Goal: Transaction & Acquisition: Purchase product/service

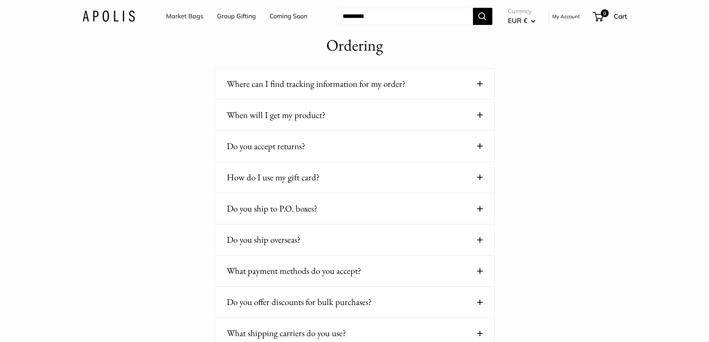
scroll to position [269, 0]
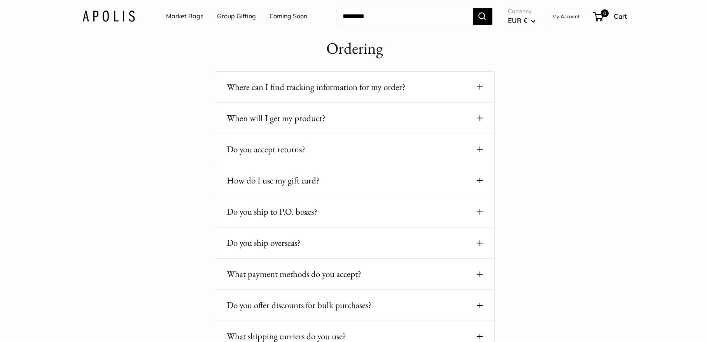
click at [486, 119] on div "When will I get my product? Before we ship, the product goes through a special …" at bounding box center [355, 118] width 280 height 31
click at [478, 119] on span at bounding box center [479, 117] width 5 height 5
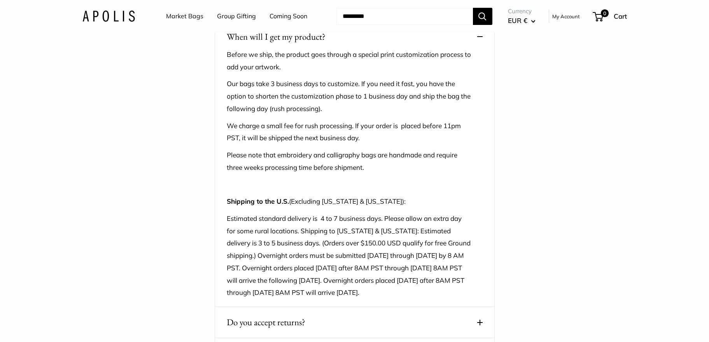
scroll to position [368, 0]
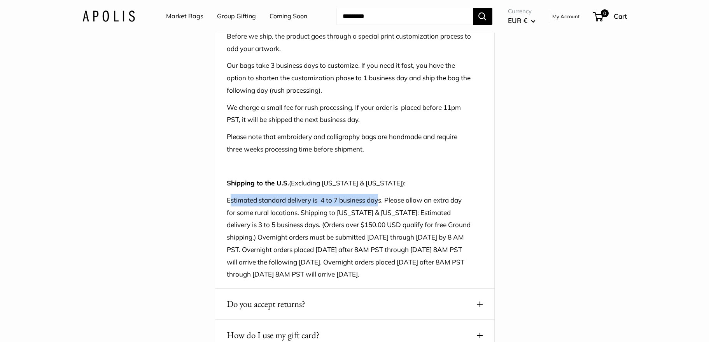
drag, startPoint x: 230, startPoint y: 201, endPoint x: 381, endPoint y: 201, distance: 150.5
click at [381, 201] on p "Estimated standard delivery is 4 to 7 business days. Please allow an extra day …" at bounding box center [349, 237] width 244 height 86
click at [414, 205] on p "Estimated standard delivery is 4 to 7 business days. Please allow an extra day …" at bounding box center [349, 237] width 244 height 86
drag, startPoint x: 302, startPoint y: 215, endPoint x: 369, endPoint y: 213, distance: 67.0
click at [369, 213] on p "Estimated standard delivery is 4 to 7 business days. Please allow an extra day …" at bounding box center [349, 237] width 244 height 86
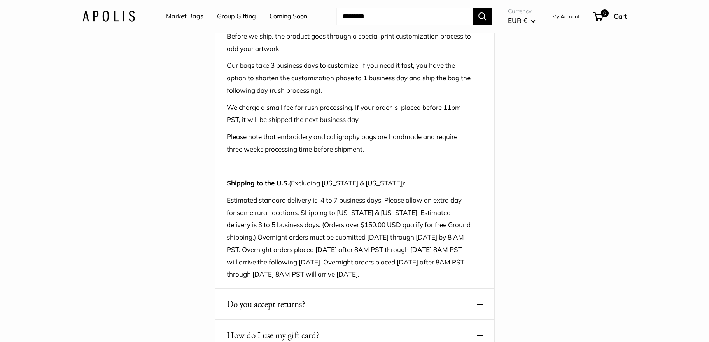
click at [323, 249] on p "Estimated standard delivery is 4 to 7 business days. Please allow an extra day …" at bounding box center [349, 237] width 244 height 86
click at [253, 240] on p "Estimated standard delivery is 4 to 7 business days. Please allow an extra day …" at bounding box center [349, 237] width 244 height 86
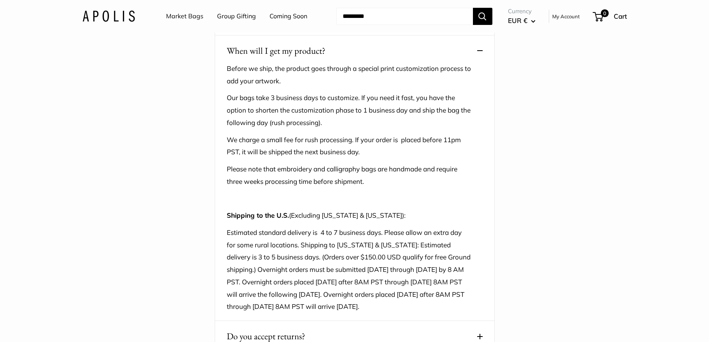
scroll to position [313, 0]
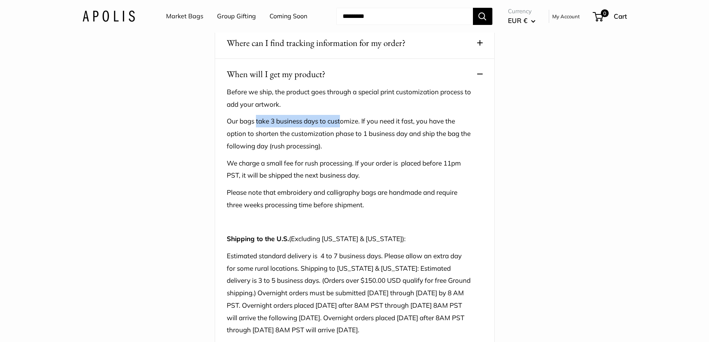
drag, startPoint x: 257, startPoint y: 123, endPoint x: 343, endPoint y: 119, distance: 86.4
click at [343, 119] on p "Our bags take 3 business days to customize. If you need it fast, you have the o…" at bounding box center [349, 133] width 244 height 37
click at [434, 126] on p "Our bags take 3 business days to customize. If you need it fast, you have the o…" at bounding box center [349, 133] width 244 height 37
drag, startPoint x: 229, startPoint y: 135, endPoint x: 327, endPoint y: 137, distance: 97.6
click at [306, 135] on p "Our bags take 3 business days to customize. If you need it fast, you have the o…" at bounding box center [349, 133] width 244 height 37
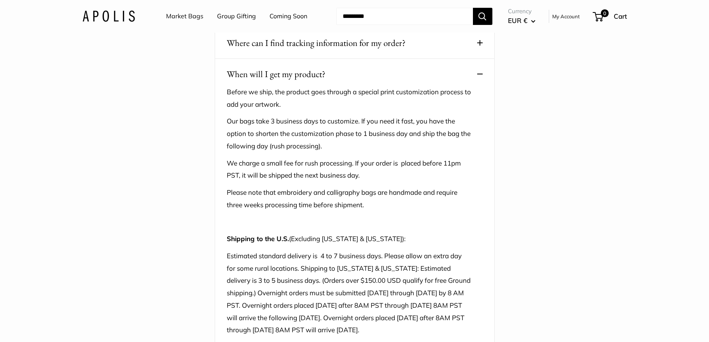
click at [349, 137] on p "Our bags take 3 business days to customize. If you need it fast, you have the o…" at bounding box center [349, 133] width 244 height 37
click at [391, 131] on p "Our bags take 3 business days to customize. If you need it fast, you have the o…" at bounding box center [349, 133] width 244 height 37
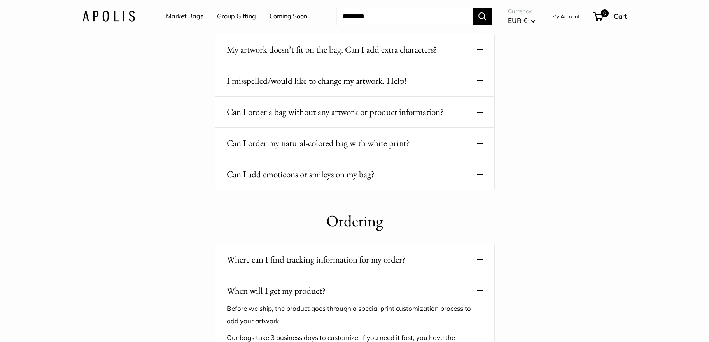
scroll to position [99, 0]
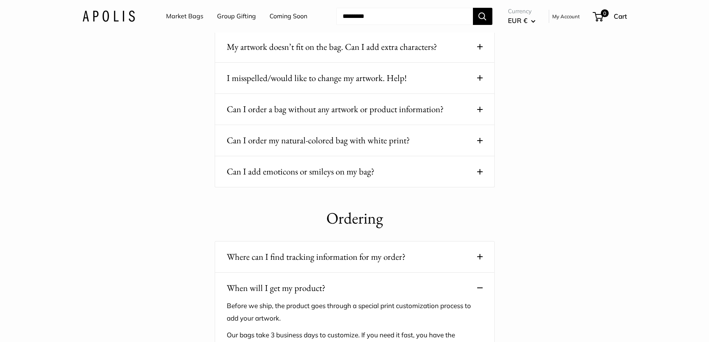
click at [480, 285] on span at bounding box center [479, 287] width 5 height 5
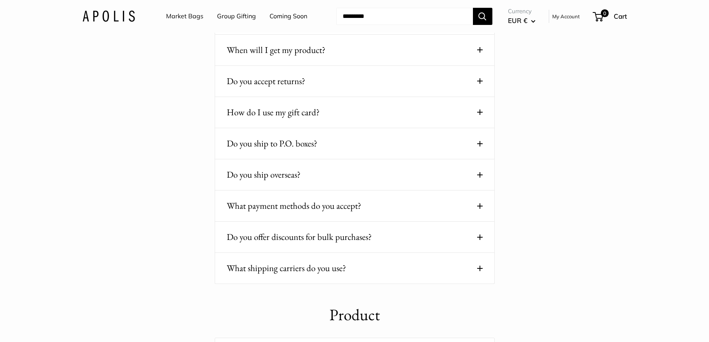
scroll to position [0, 0]
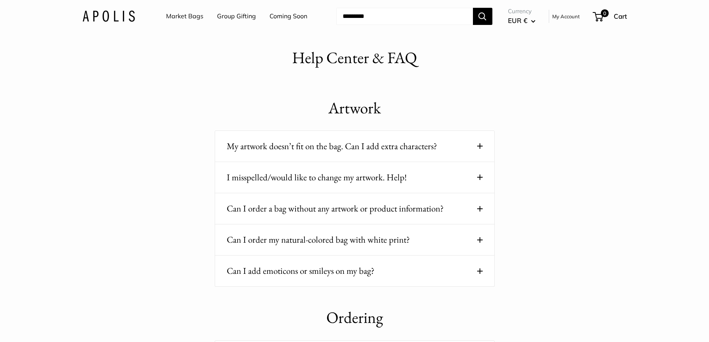
click at [188, 19] on link "Market Bags" at bounding box center [184, 17] width 37 height 12
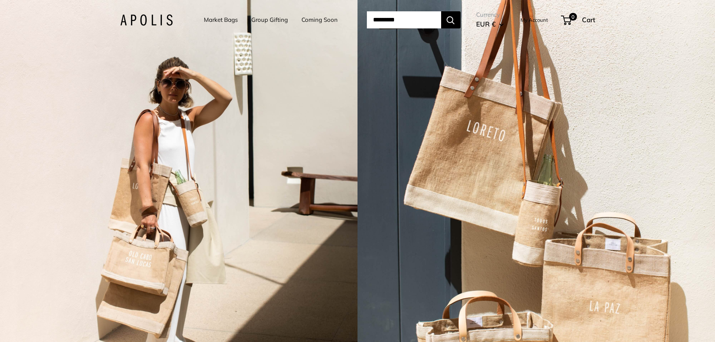
click at [217, 21] on link "Market Bags" at bounding box center [221, 19] width 34 height 11
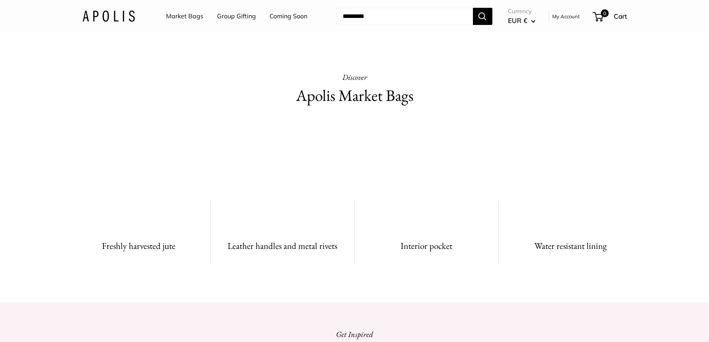
scroll to position [477, 0]
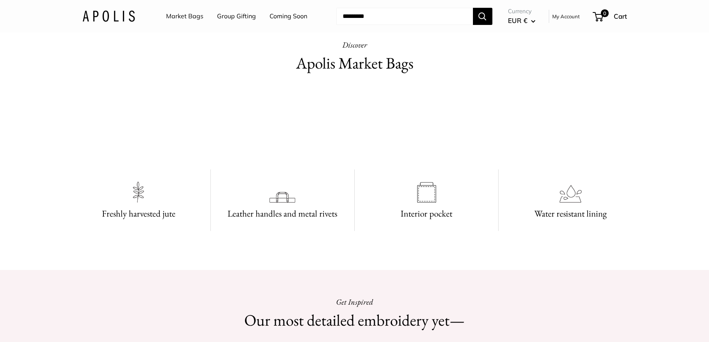
click at [296, 153] on video at bounding box center [354, 124] width 117 height 58
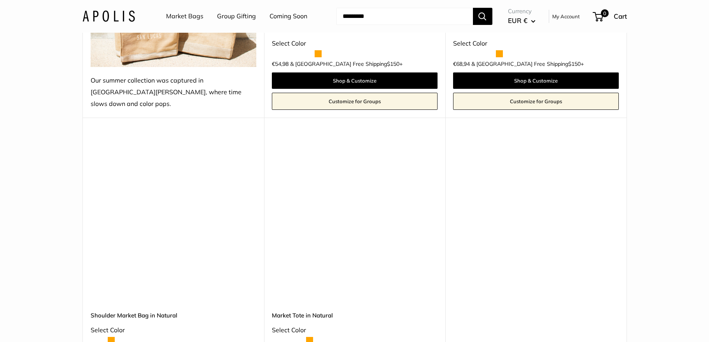
scroll to position [308, 0]
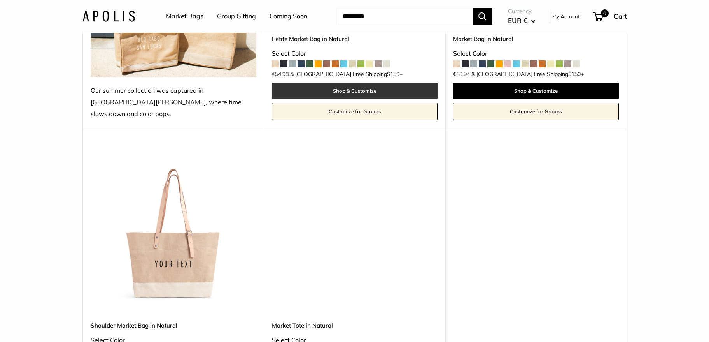
click at [348, 82] on link "Shop & Customize" at bounding box center [355, 90] width 166 height 16
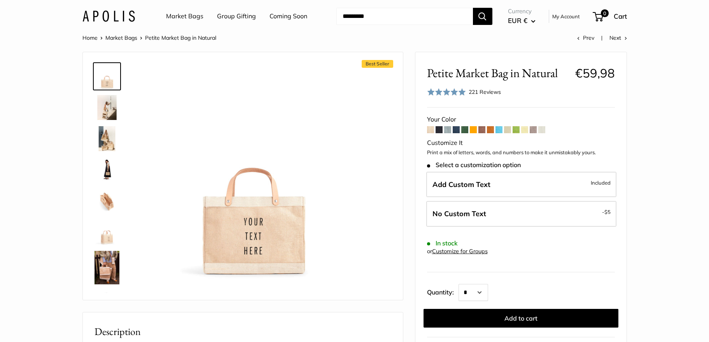
drag, startPoint x: 478, startPoint y: 127, endPoint x: 479, endPoint y: 133, distance: 5.8
click at [478, 127] on span at bounding box center [481, 129] width 7 height 7
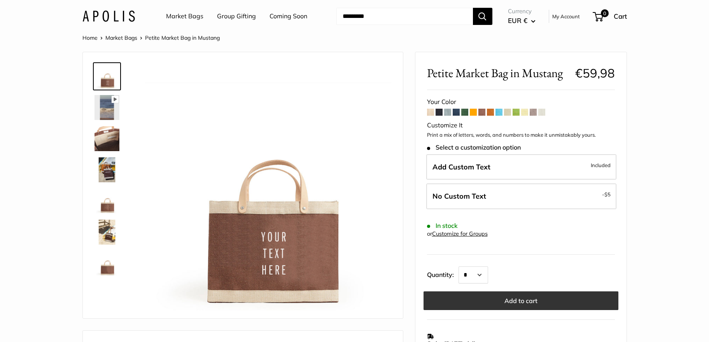
click at [492, 301] on button "Add to cart" at bounding box center [521, 300] width 195 height 19
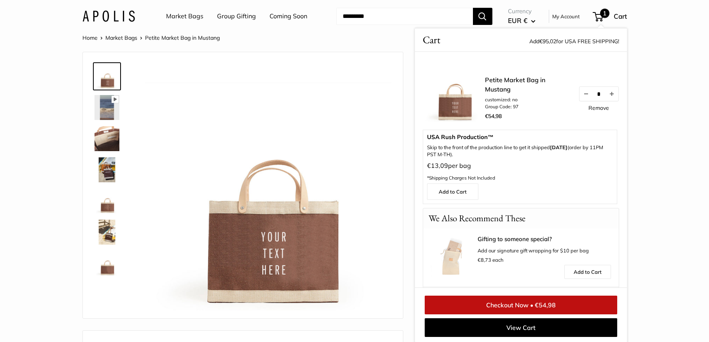
click at [553, 304] on link "Checkout Now • €54,98" at bounding box center [521, 304] width 193 height 19
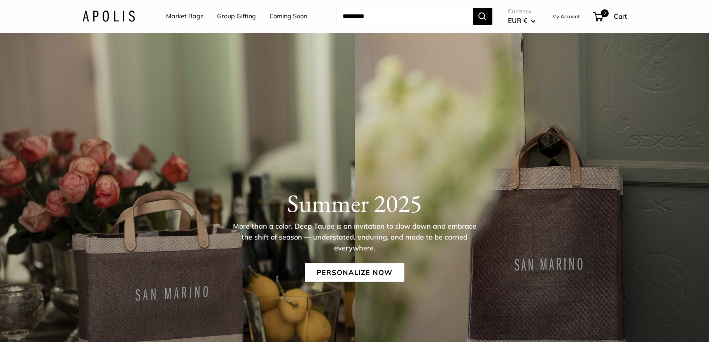
click at [180, 15] on link "Market Bags" at bounding box center [184, 17] width 37 height 12
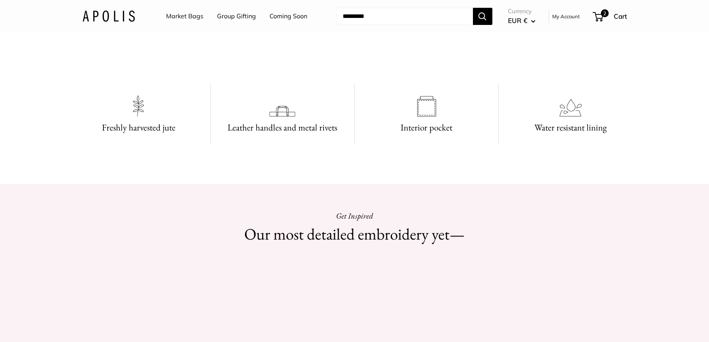
scroll to position [633, 0]
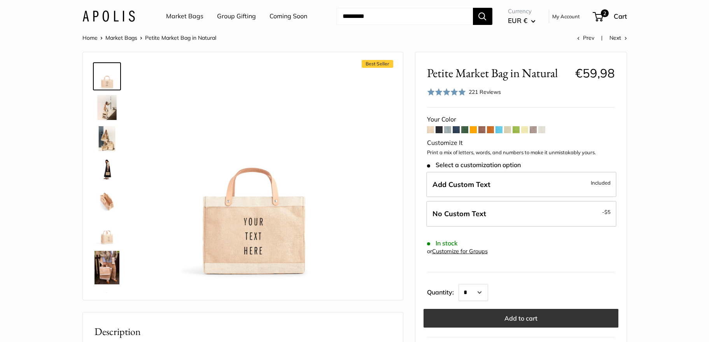
click at [509, 321] on button "Add to cart" at bounding box center [521, 317] width 195 height 19
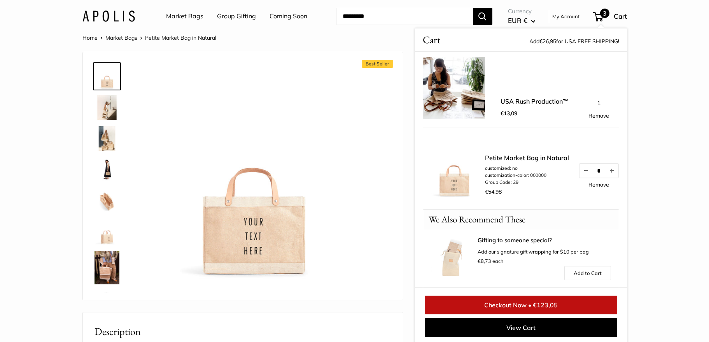
scroll to position [69, 0]
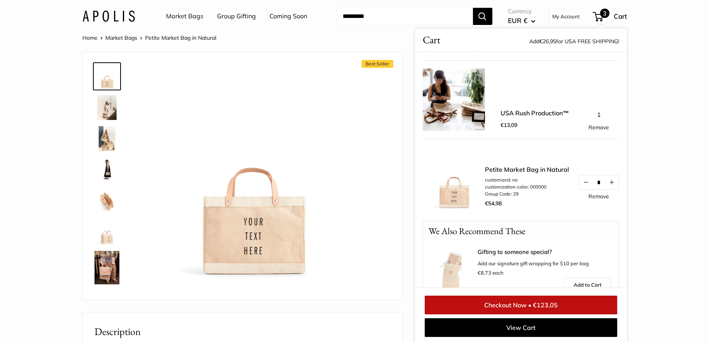
click at [519, 115] on link "USA Rush Production™" at bounding box center [535, 112] width 68 height 9
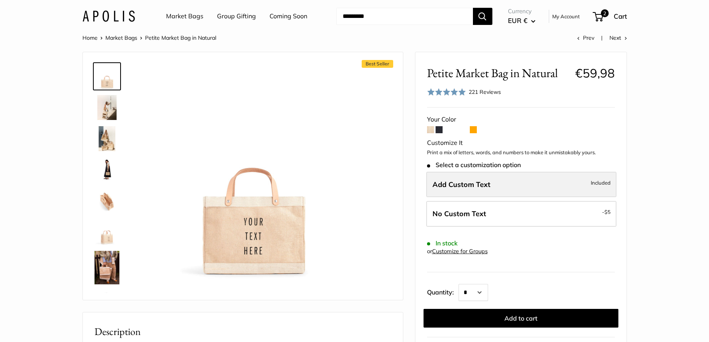
click at [518, 187] on label "Add Custom Text Included" at bounding box center [521, 185] width 190 height 26
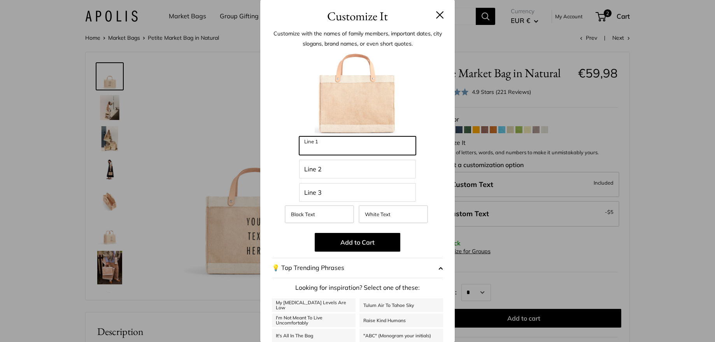
click at [372, 147] on input "Line 1" at bounding box center [357, 145] width 117 height 19
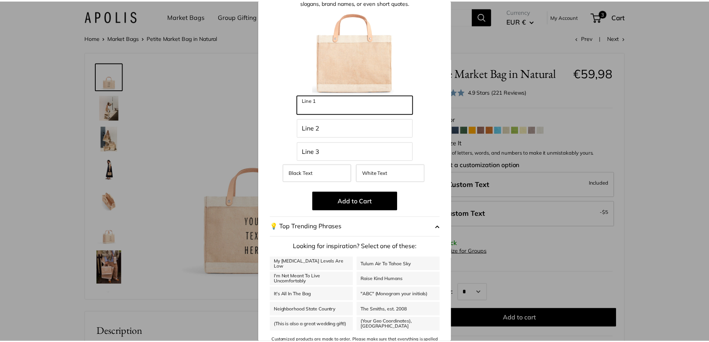
scroll to position [54, 0]
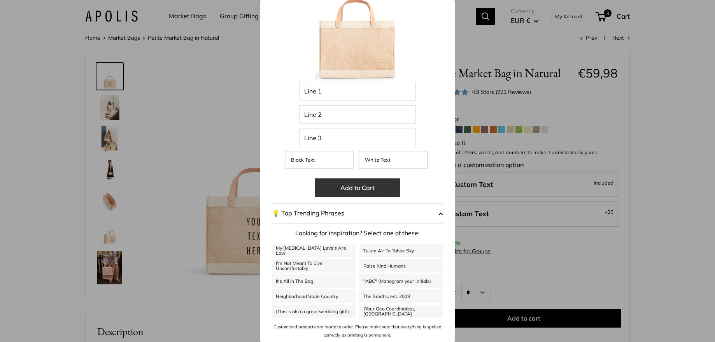
click at [378, 189] on button "Add to Cart" at bounding box center [358, 187] width 86 height 19
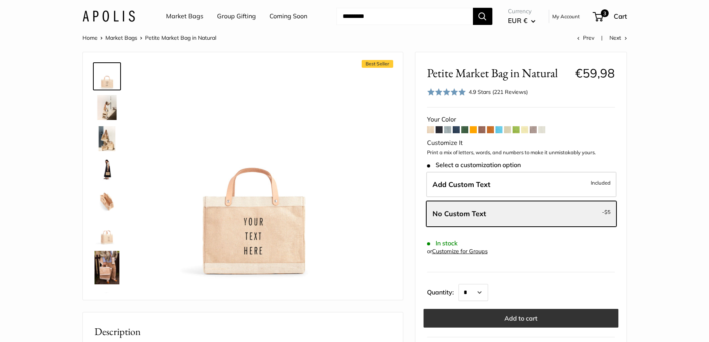
click at [487, 310] on button "Add to cart" at bounding box center [521, 317] width 195 height 19
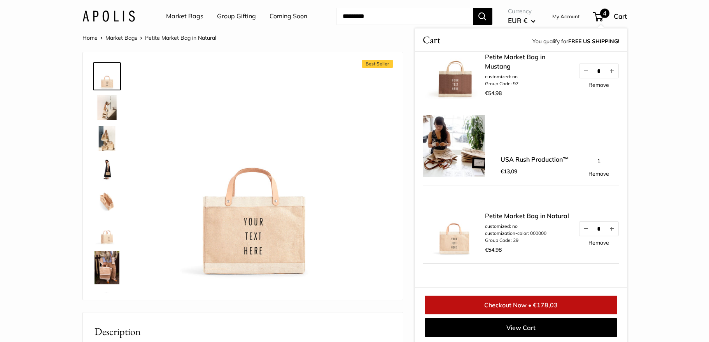
scroll to position [47, 0]
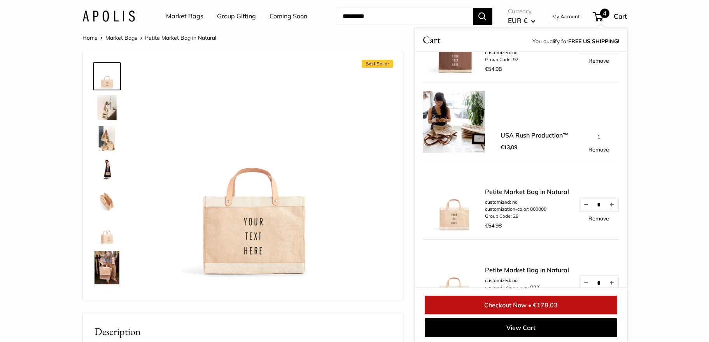
click at [591, 218] on div "Petite Market Bag in Natural customized: no customization-color: 000000 Group C…" at bounding box center [552, 209] width 134 height 44
click at [591, 216] on link "Remove" at bounding box center [598, 217] width 21 height 5
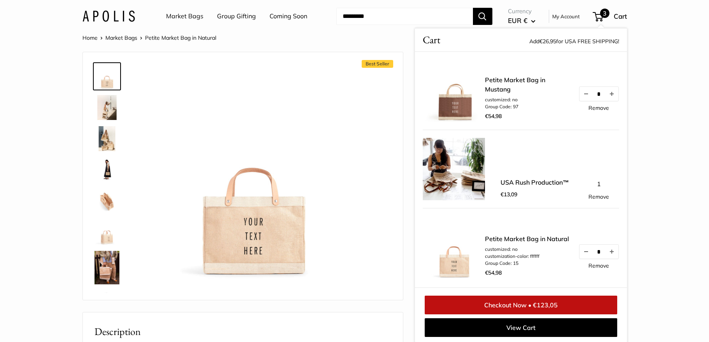
click at [590, 263] on link "Remove" at bounding box center [598, 265] width 21 height 5
click at [515, 181] on link "USA Rush Production™" at bounding box center [535, 181] width 68 height 9
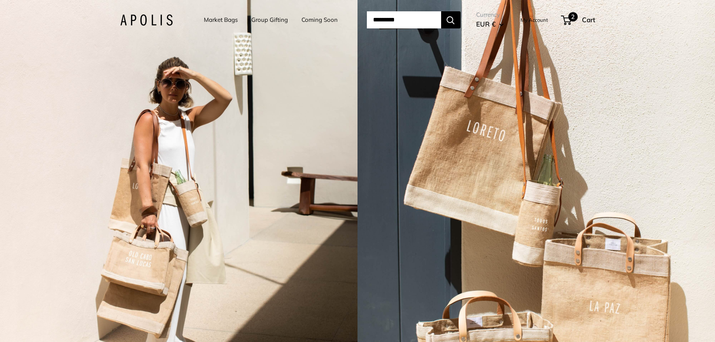
click at [571, 23] on span "2" at bounding box center [566, 20] width 11 height 9
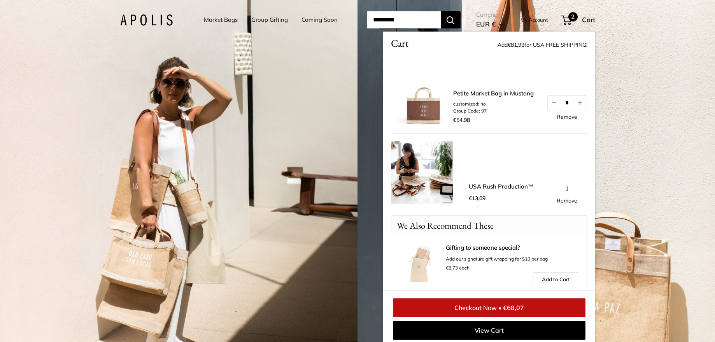
click at [570, 199] on link "Remove" at bounding box center [567, 200] width 21 height 5
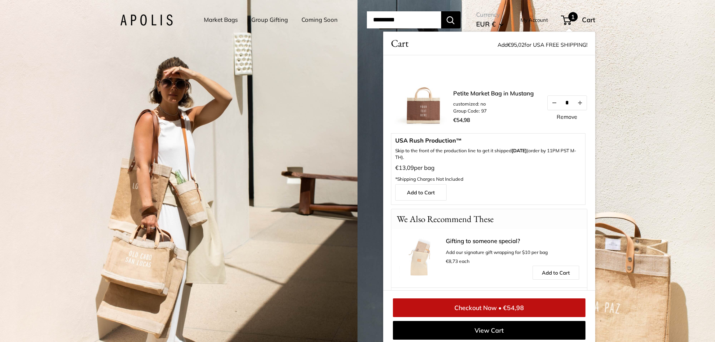
click at [533, 311] on link "Checkout Now • €54,98" at bounding box center [489, 307] width 193 height 19
